Goal: Obtain resource: Download file/media

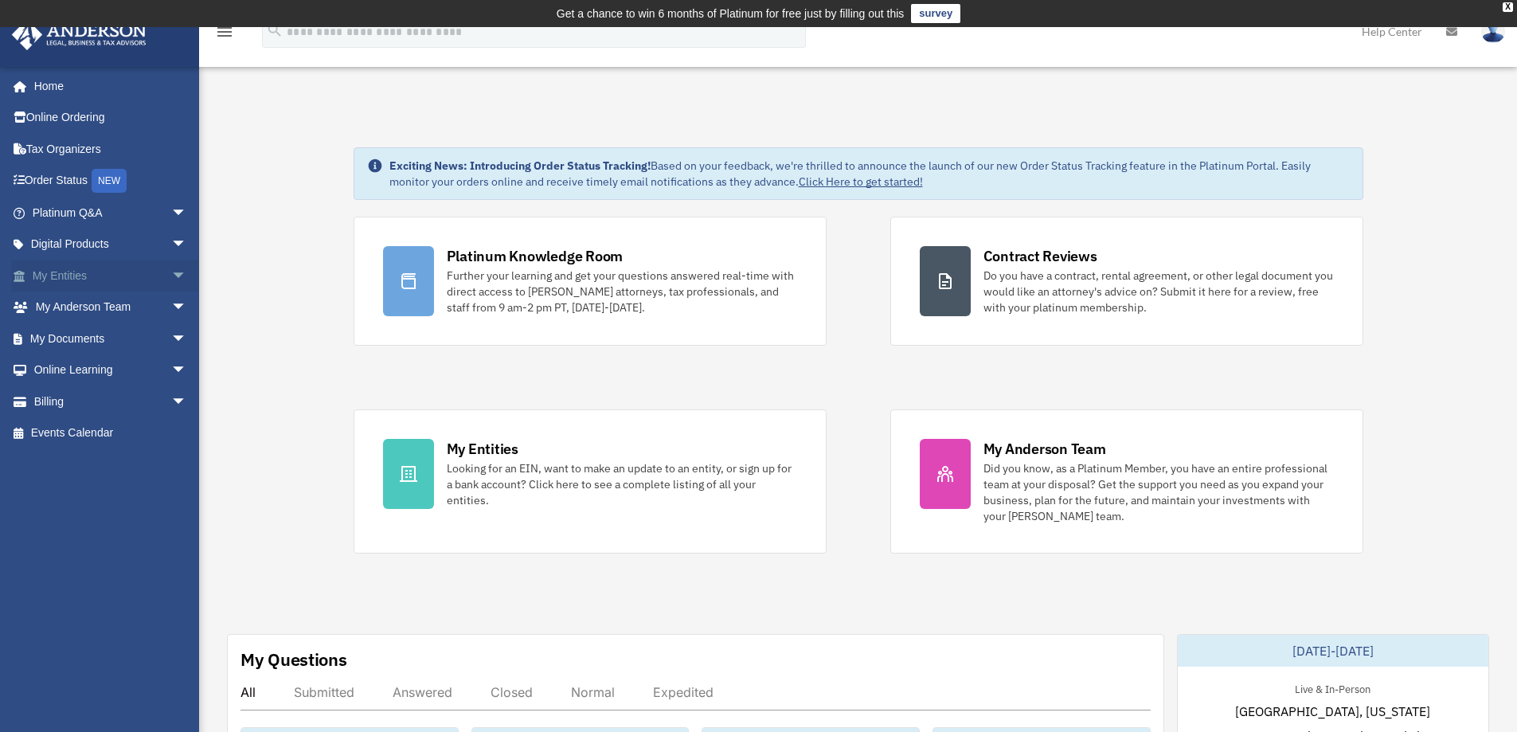
click at [71, 277] on link "My Entities arrow_drop_down" at bounding box center [111, 276] width 200 height 32
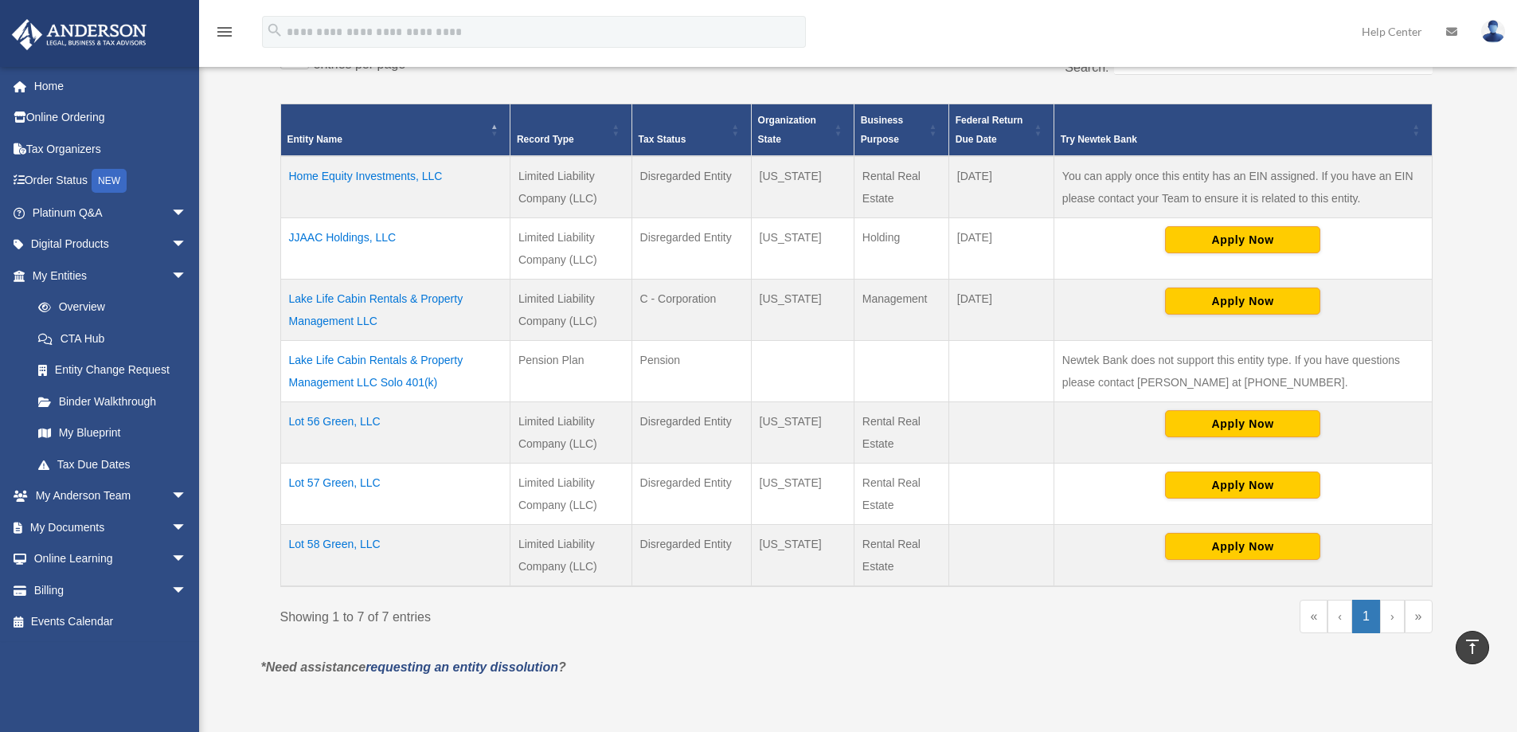
scroll to position [159, 0]
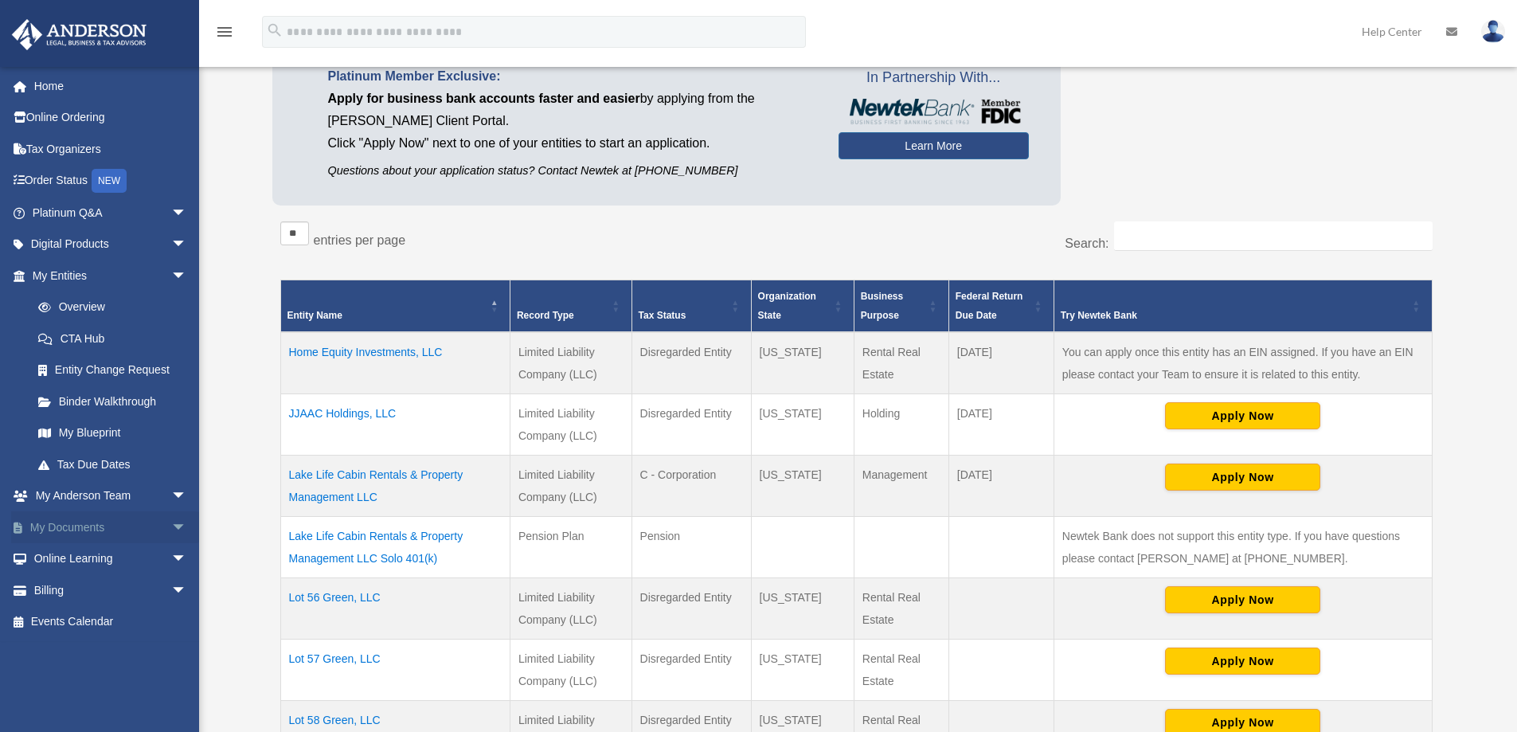
click at [171, 516] on span "arrow_drop_down" at bounding box center [187, 527] width 32 height 33
click at [74, 558] on link "Box" at bounding box center [116, 559] width 189 height 32
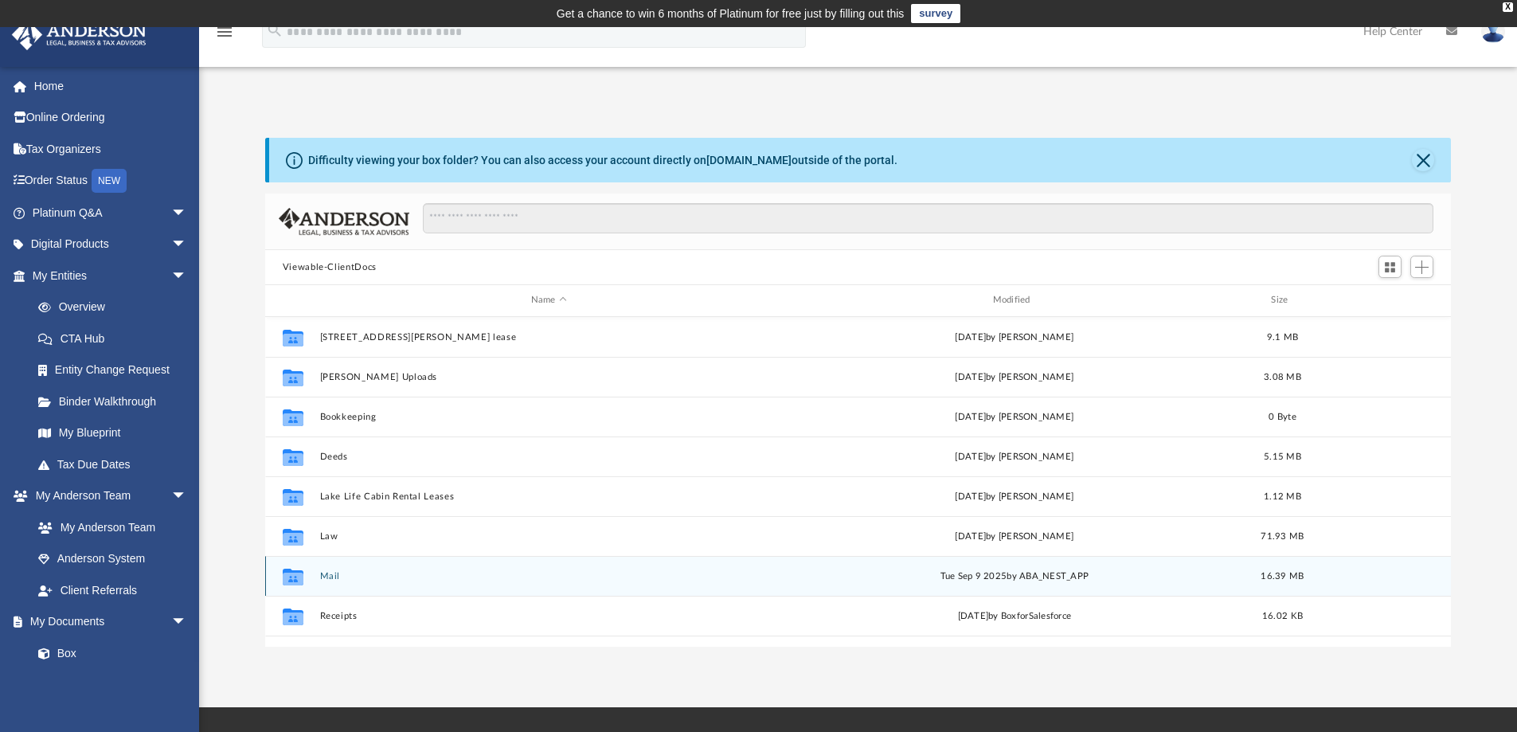
click at [356, 580] on button "Mail" at bounding box center [548, 576] width 459 height 10
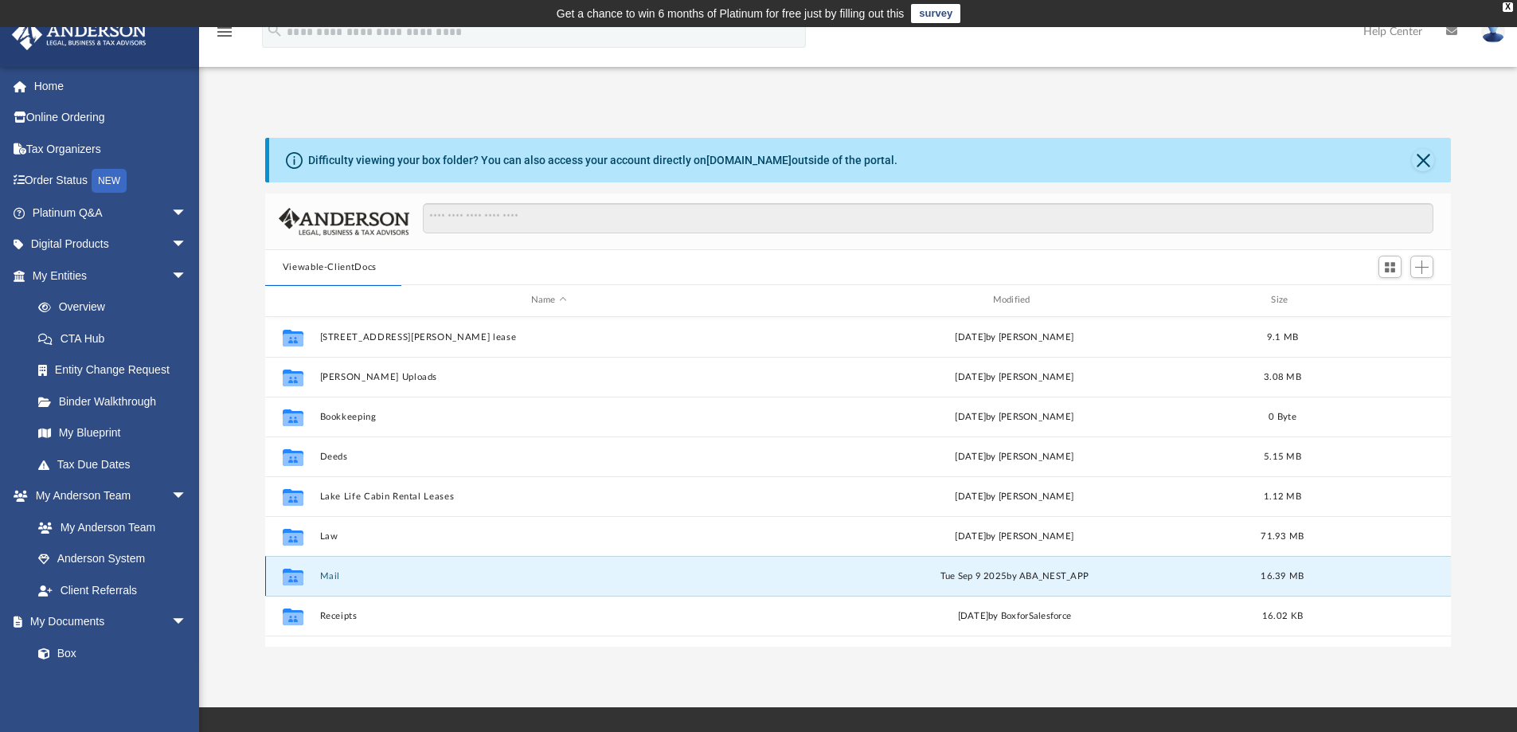
click at [331, 575] on button "Mail" at bounding box center [548, 576] width 459 height 10
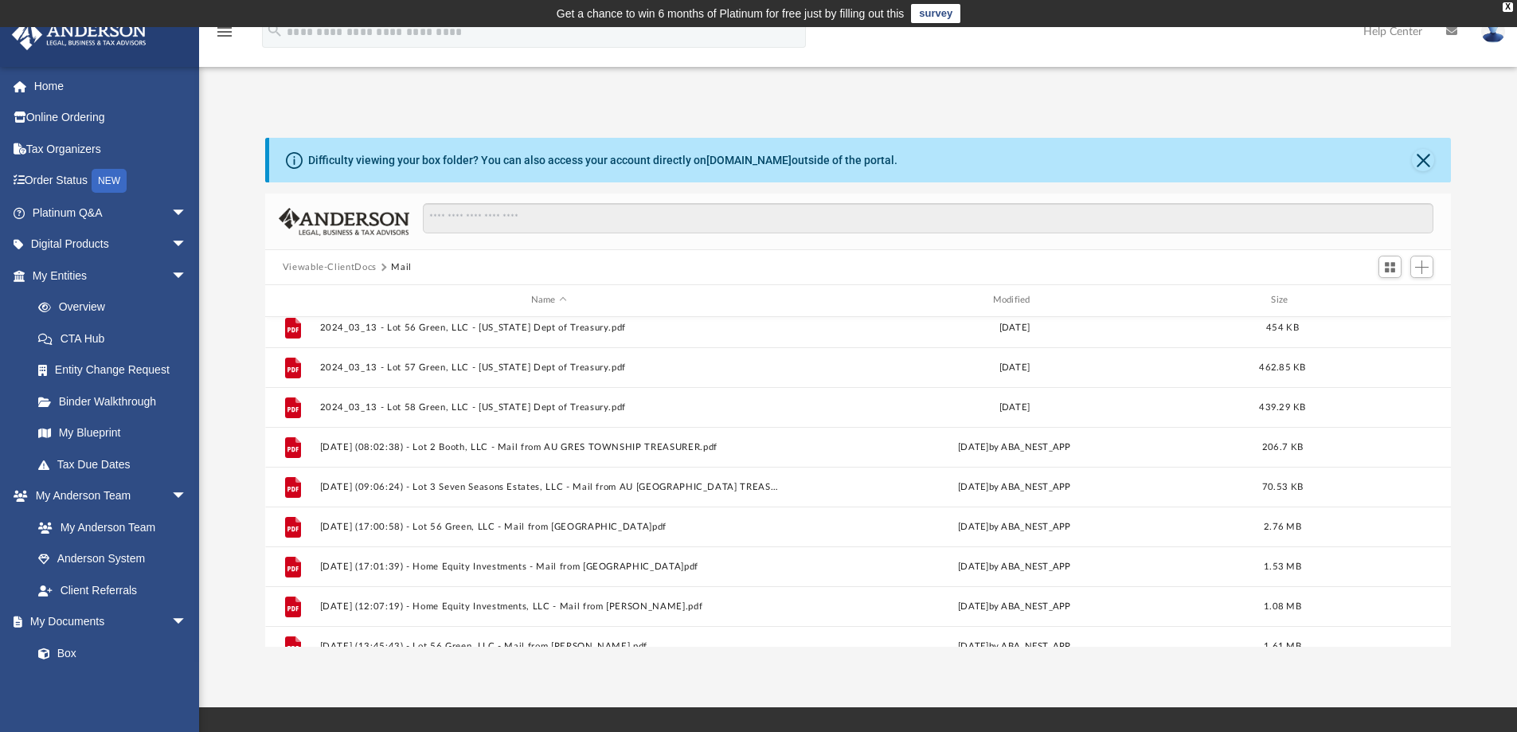
scroll to position [467, 0]
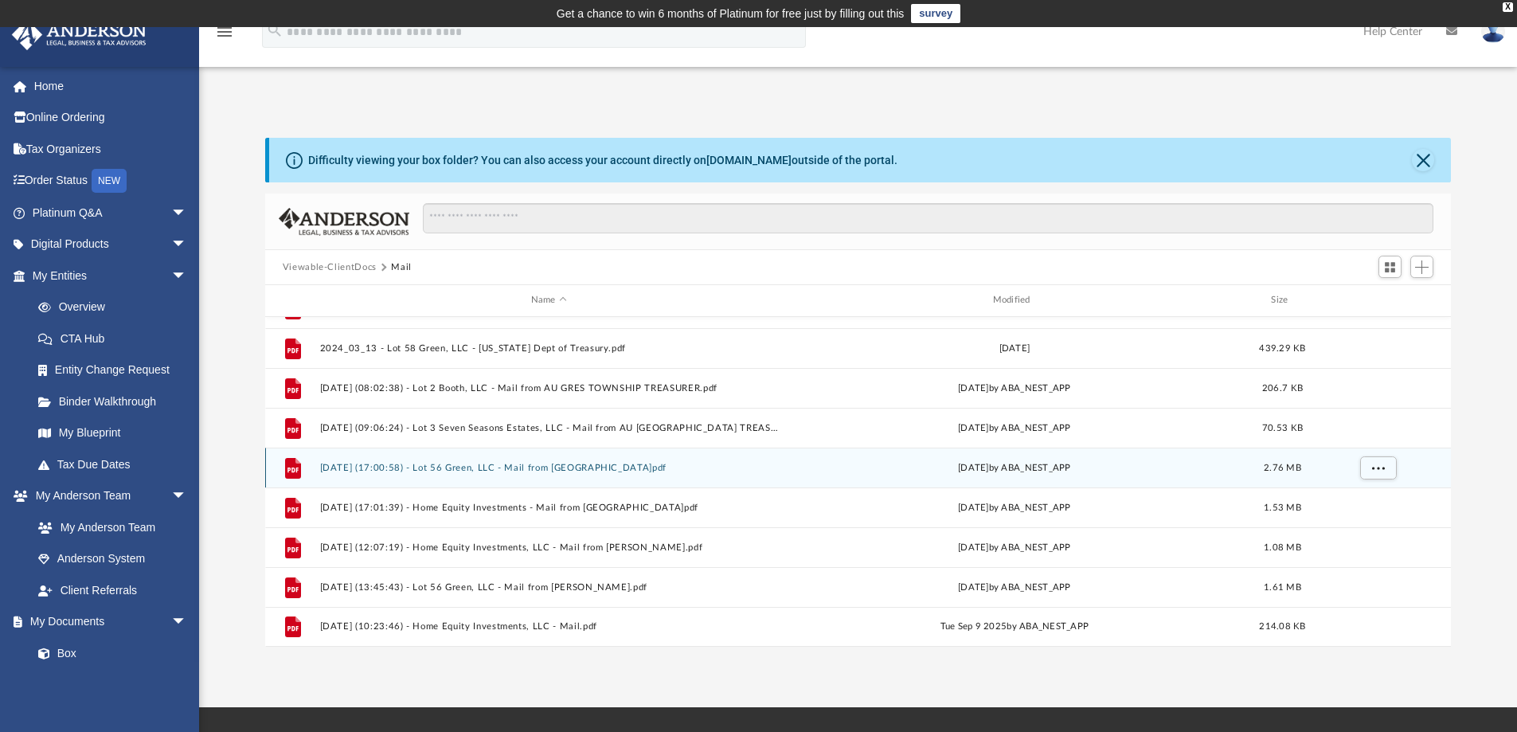
click at [961, 466] on div "[DATE] by ABA_NEST_APP" at bounding box center [1014, 467] width 459 height 14
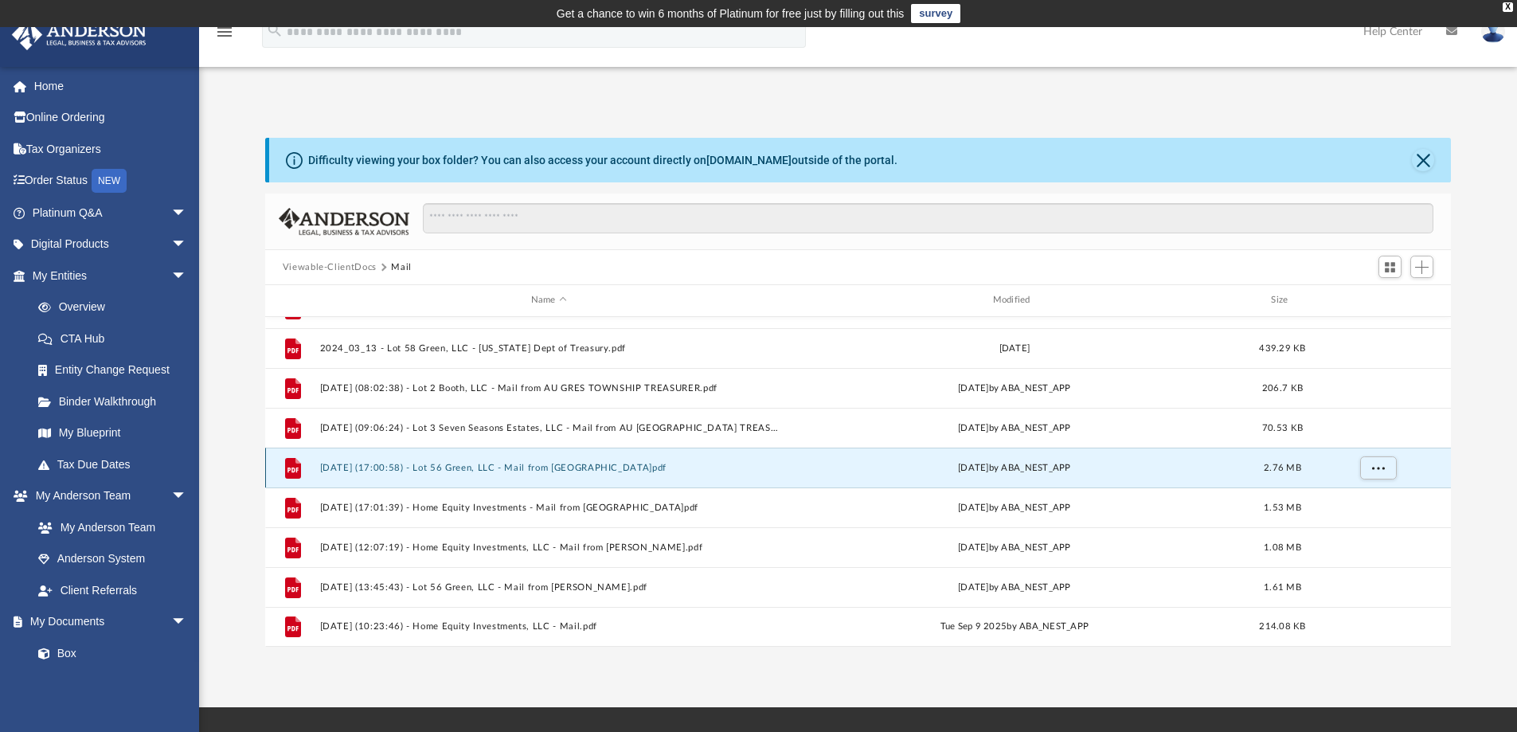
click at [578, 467] on button "[DATE] (17:00:58) - Lot 56 Green, LLC - Mail from [GEOGRAPHIC_DATA]pdf" at bounding box center [548, 468] width 459 height 10
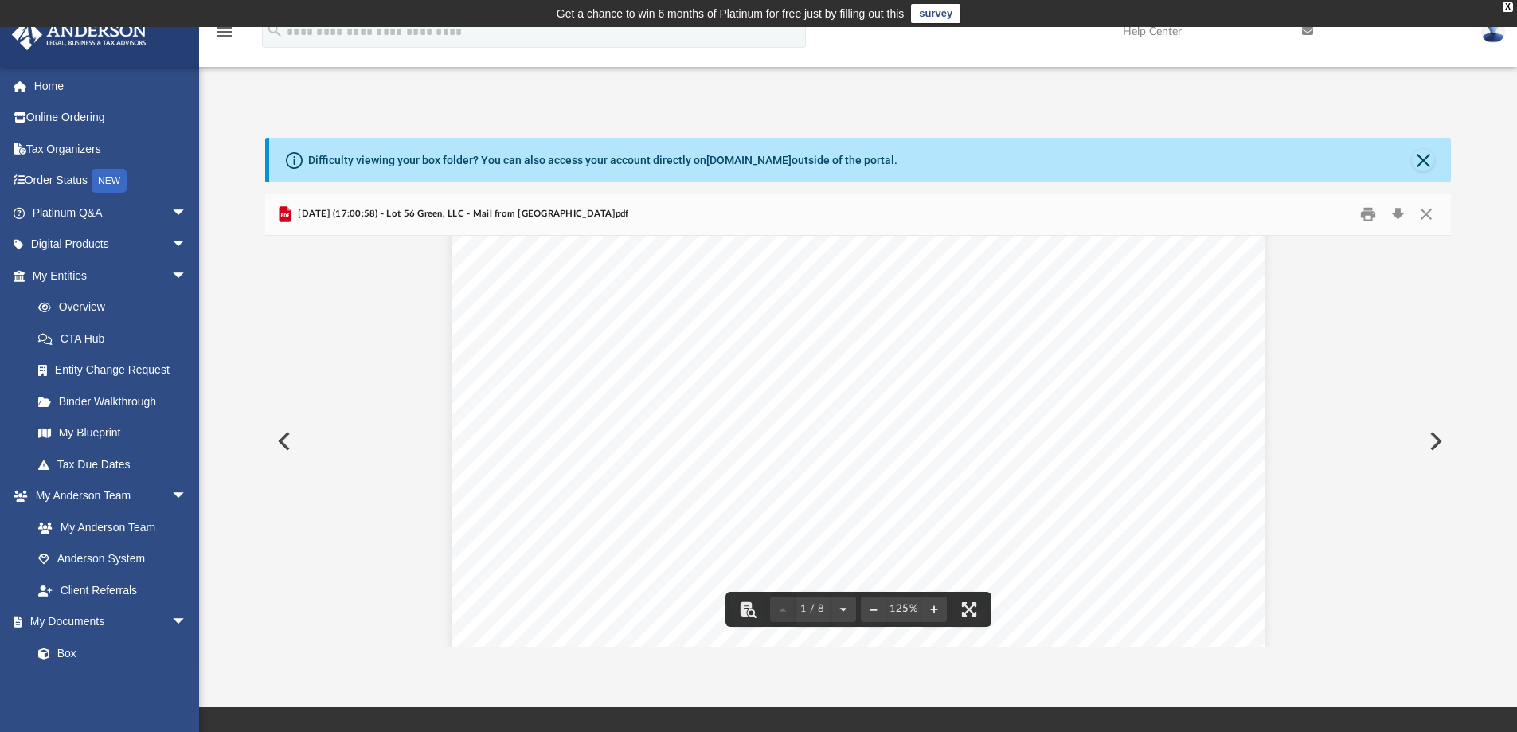
scroll to position [0, 0]
click at [1399, 211] on button "Download" at bounding box center [1397, 214] width 29 height 25
